Goal: Task Accomplishment & Management: Use online tool/utility

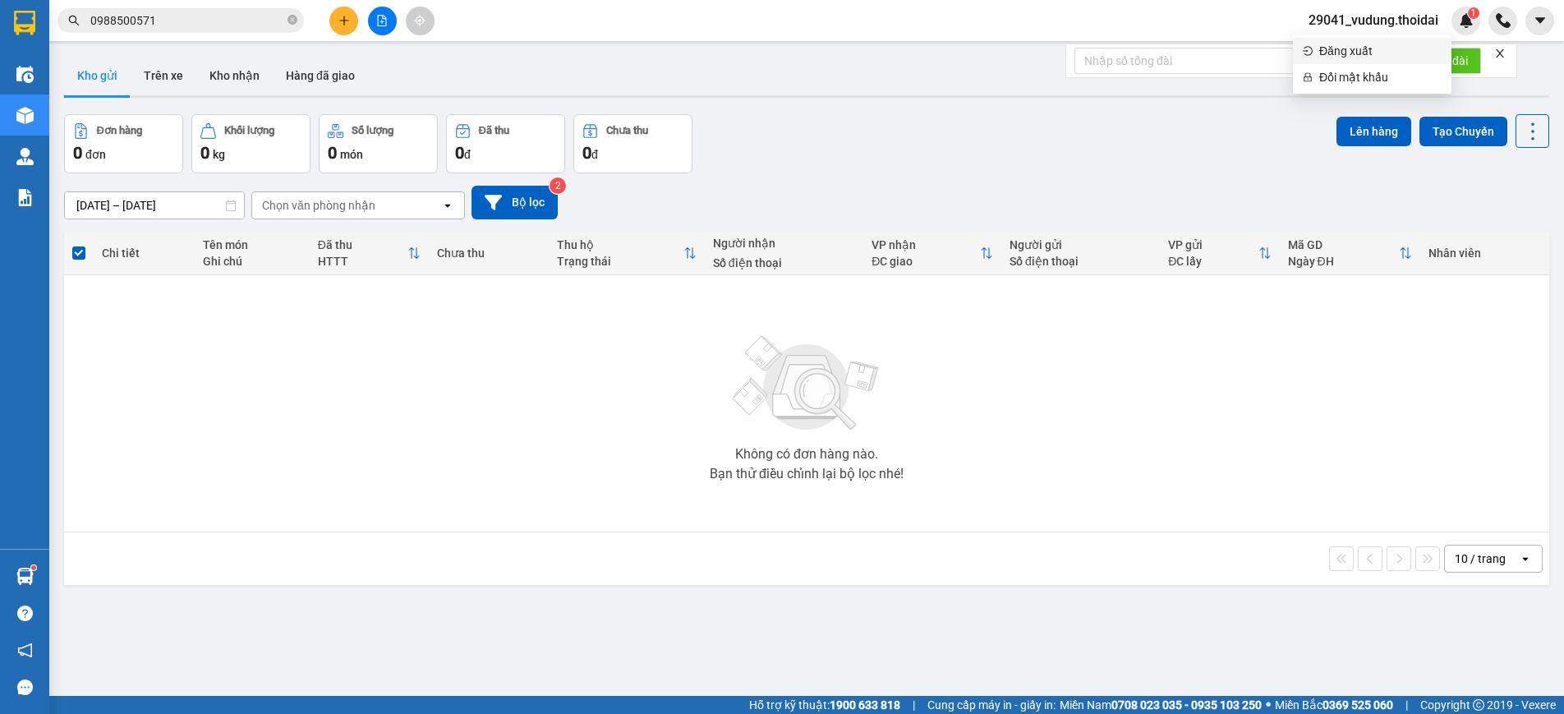
click at [1366, 50] on span "Đăng xuất" at bounding box center [1380, 51] width 122 height 18
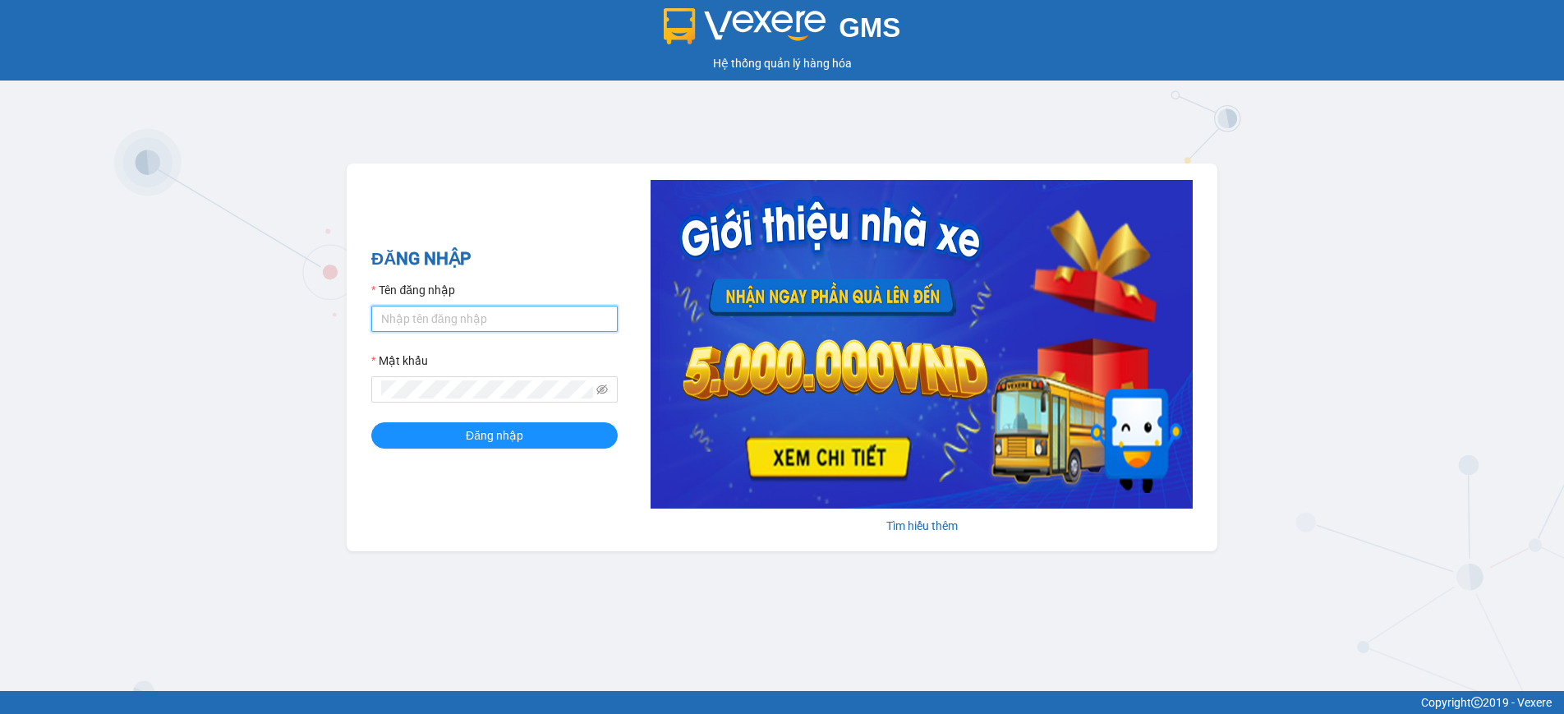
click at [402, 324] on input "Tên đăng nhập" at bounding box center [494, 319] width 246 height 26
type input "tranyen.thoidai"
click at [432, 378] on span at bounding box center [494, 389] width 246 height 26
click at [371, 422] on button "Đăng nhập" at bounding box center [494, 435] width 246 height 26
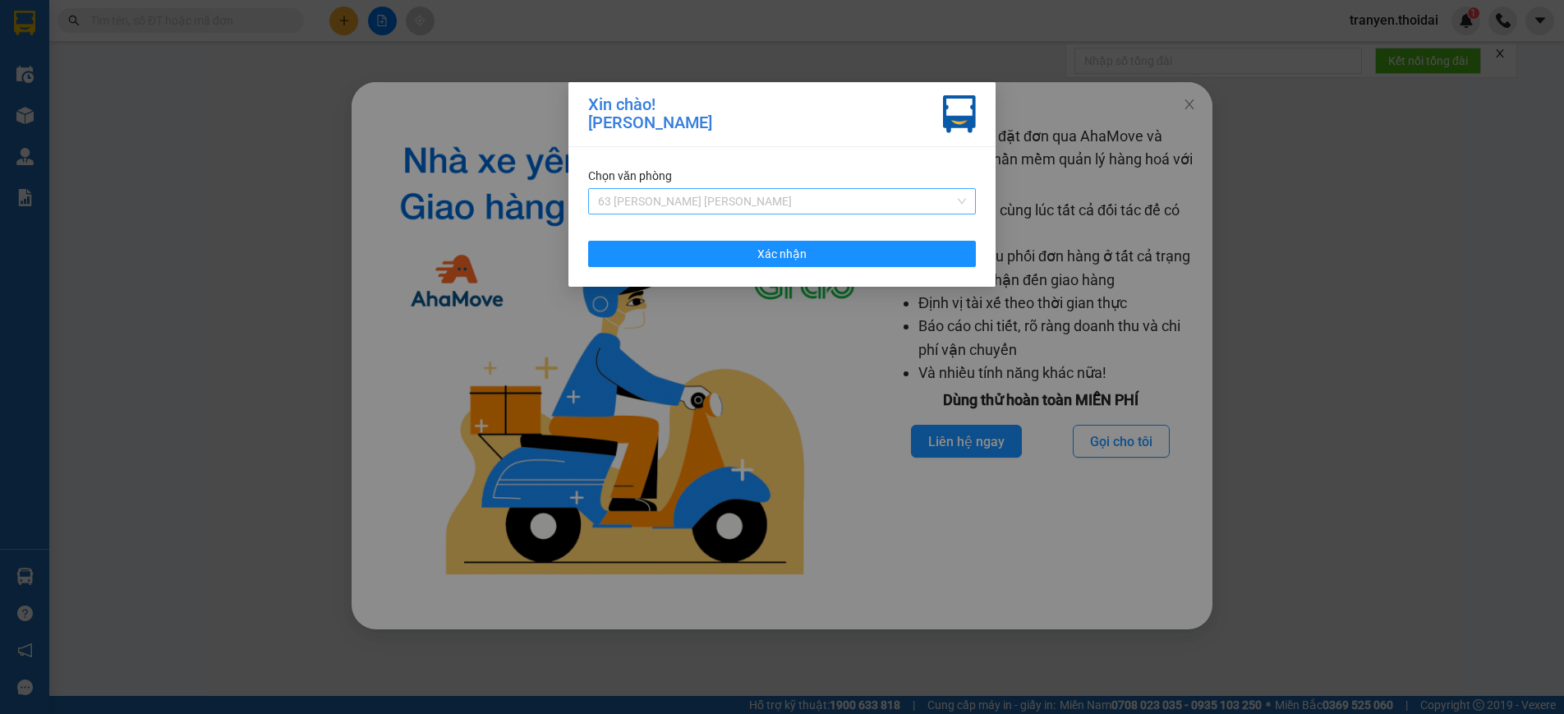
click at [840, 202] on span "63 [PERSON_NAME] [PERSON_NAME]" at bounding box center [782, 201] width 368 height 25
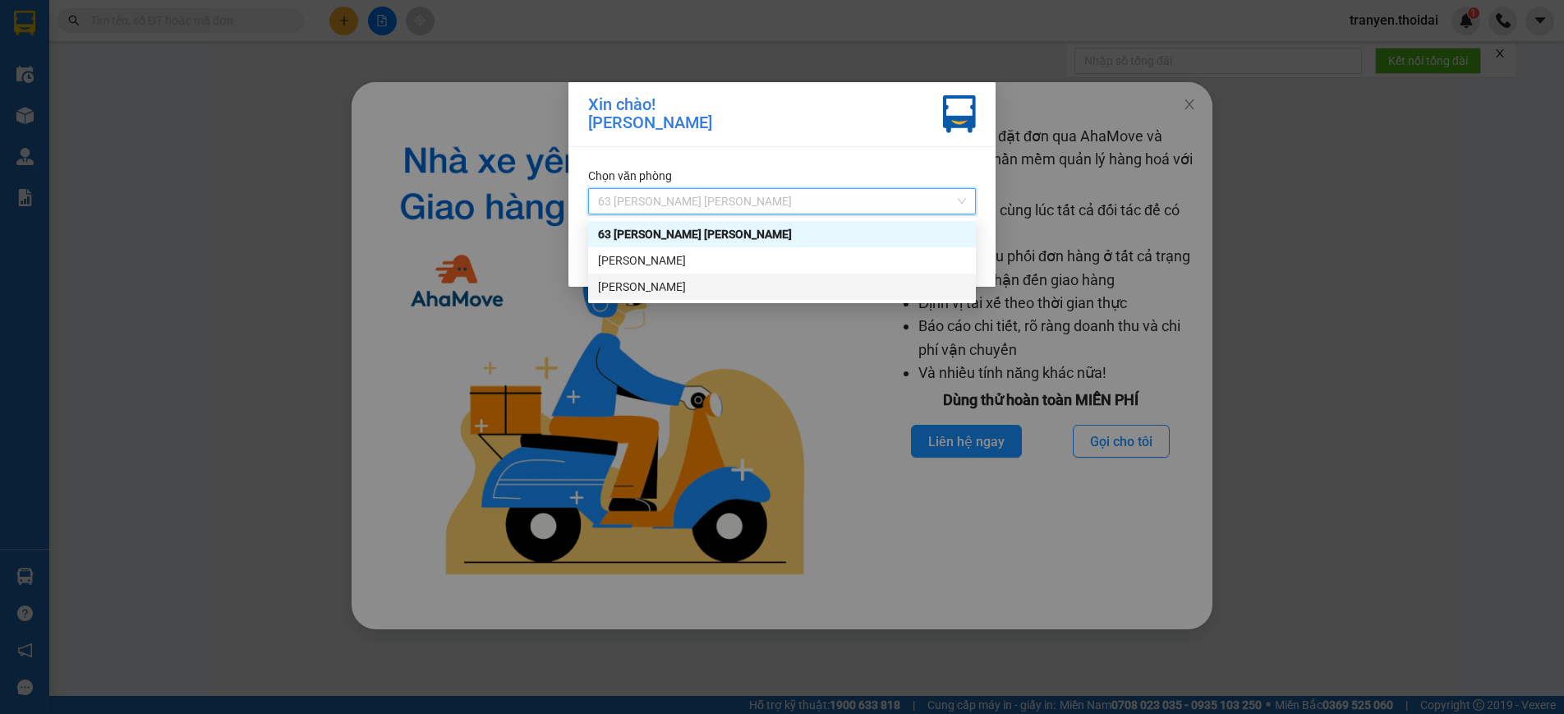
click at [696, 281] on div "[PERSON_NAME]" at bounding box center [782, 287] width 368 height 18
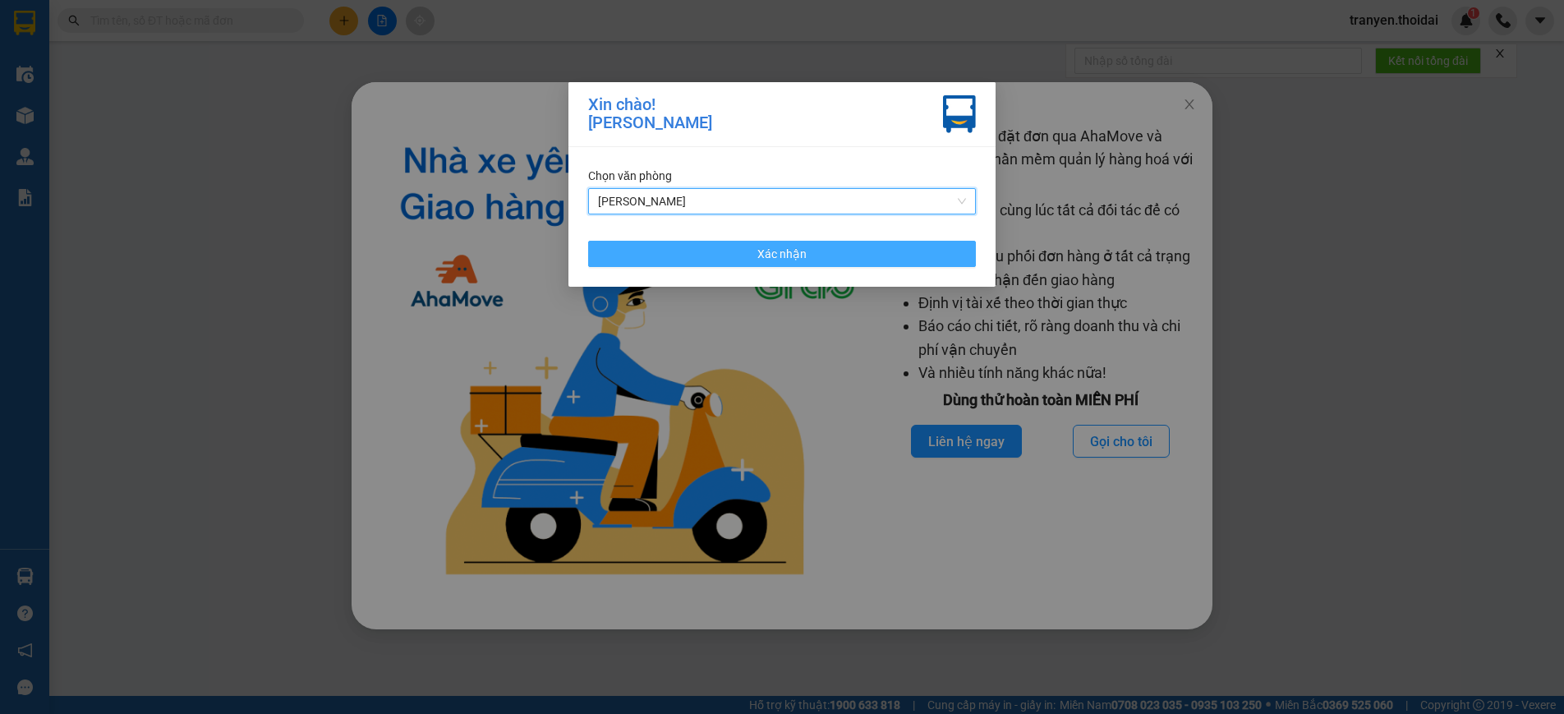
click at [840, 251] on button "Xác nhận" at bounding box center [782, 254] width 388 height 26
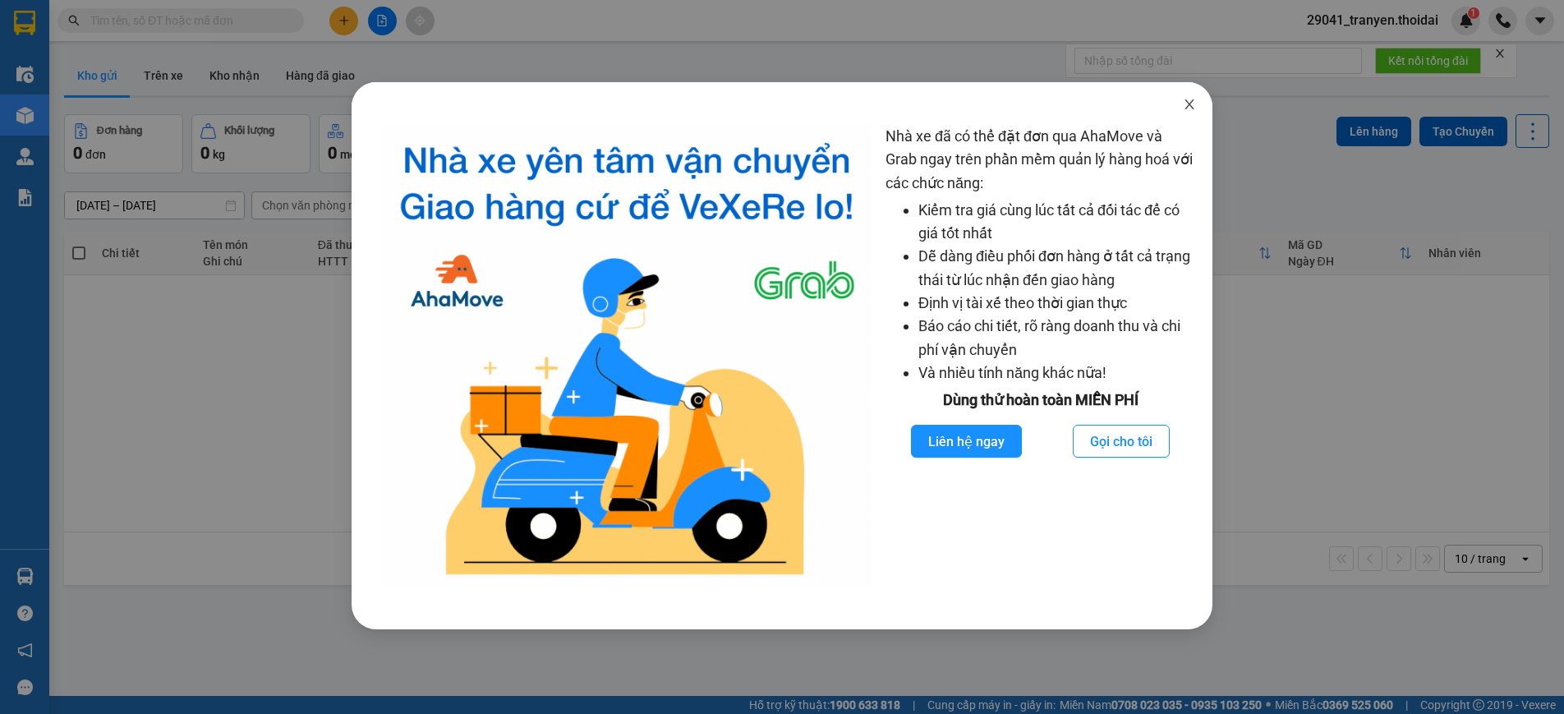
click at [1190, 110] on icon "close" at bounding box center [1189, 104] width 13 height 13
